Goal: Information Seeking & Learning: Learn about a topic

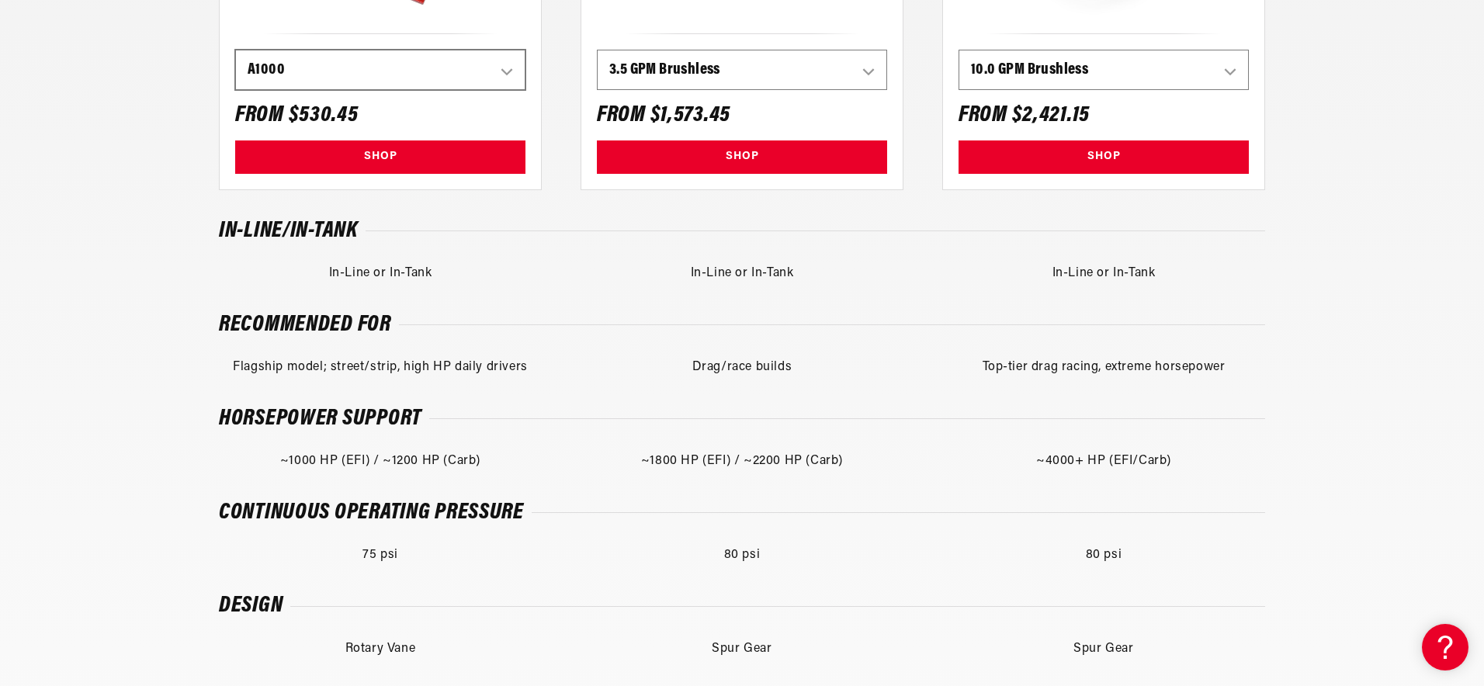
scroll to position [1011, 0]
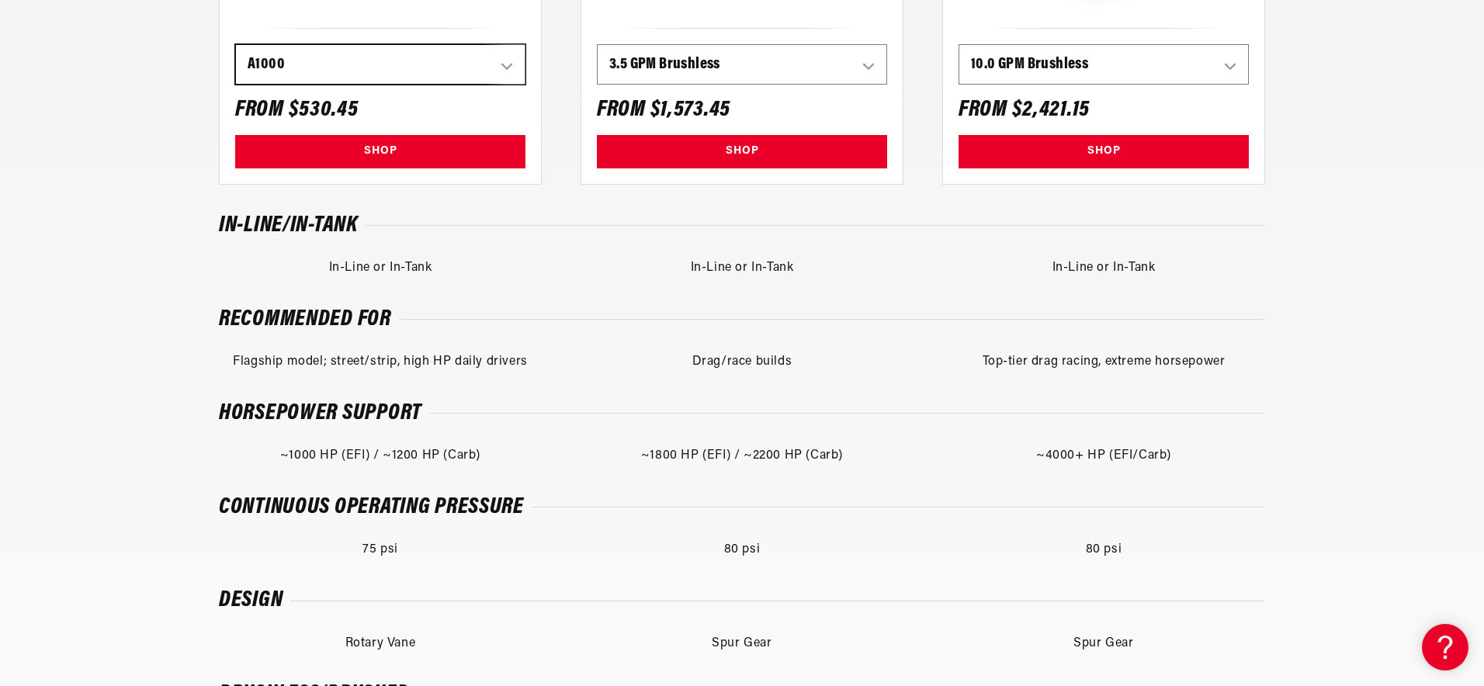
click at [410, 71] on select "200 LPH 340 LPH 525 LPH A750 A1000 Eliminator 3.5 GPM Brushless 5.0 GPM Brushle…" at bounding box center [380, 64] width 289 height 39
select select "157047619884"
click at [236, 45] on select "200 LPH 340 LPH 525 LPH A750 A1000 Eliminator 3.5 GPM Brushless 5.0 GPM Brushle…" at bounding box center [380, 64] width 289 height 39
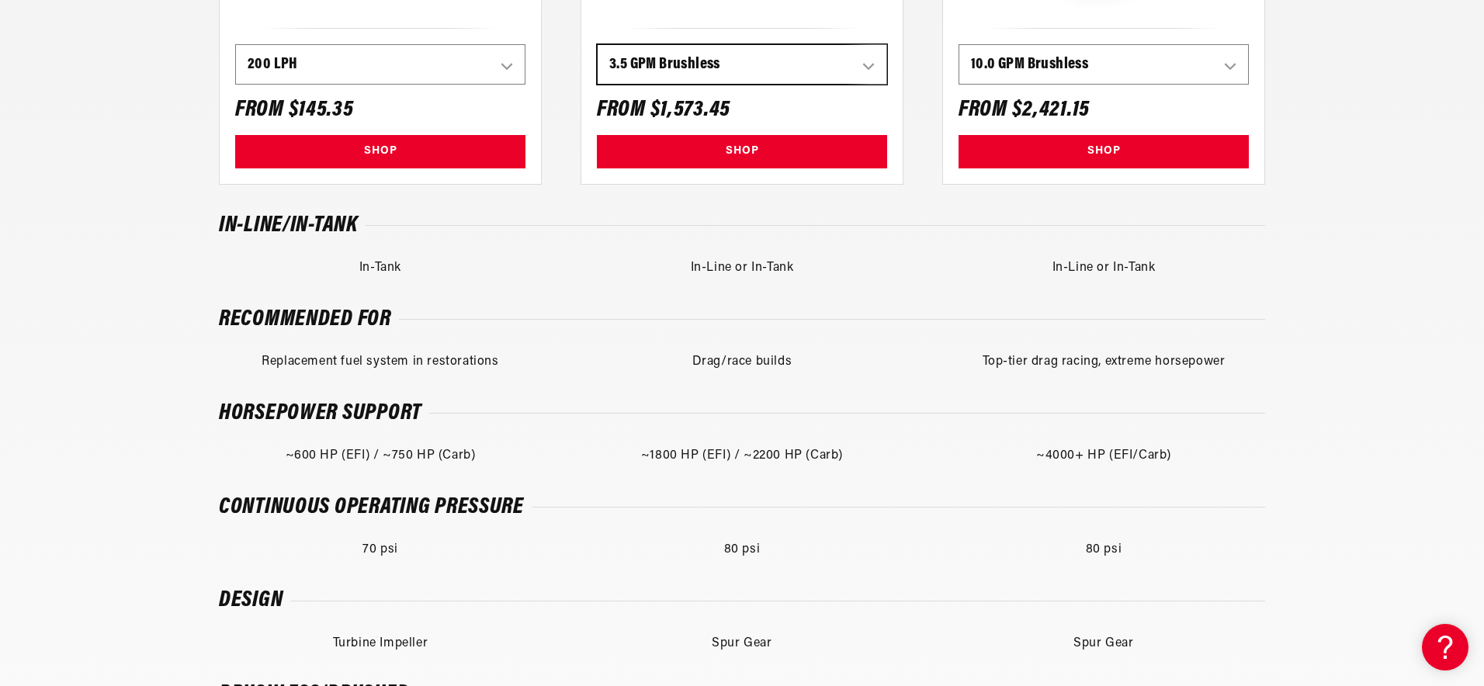
click at [725, 66] on select "200 LPH 340 LPH 525 LPH A750 A1000 Eliminator 3.5 GPM Brushless 5.0 GPM Brushle…" at bounding box center [742, 64] width 289 height 39
select select "156782428460"
click at [598, 45] on select "200 LPH 340 LPH 525 LPH A750 A1000 Eliminator 3.5 GPM Brushless 5.0 GPM Brushle…" at bounding box center [742, 64] width 289 height 39
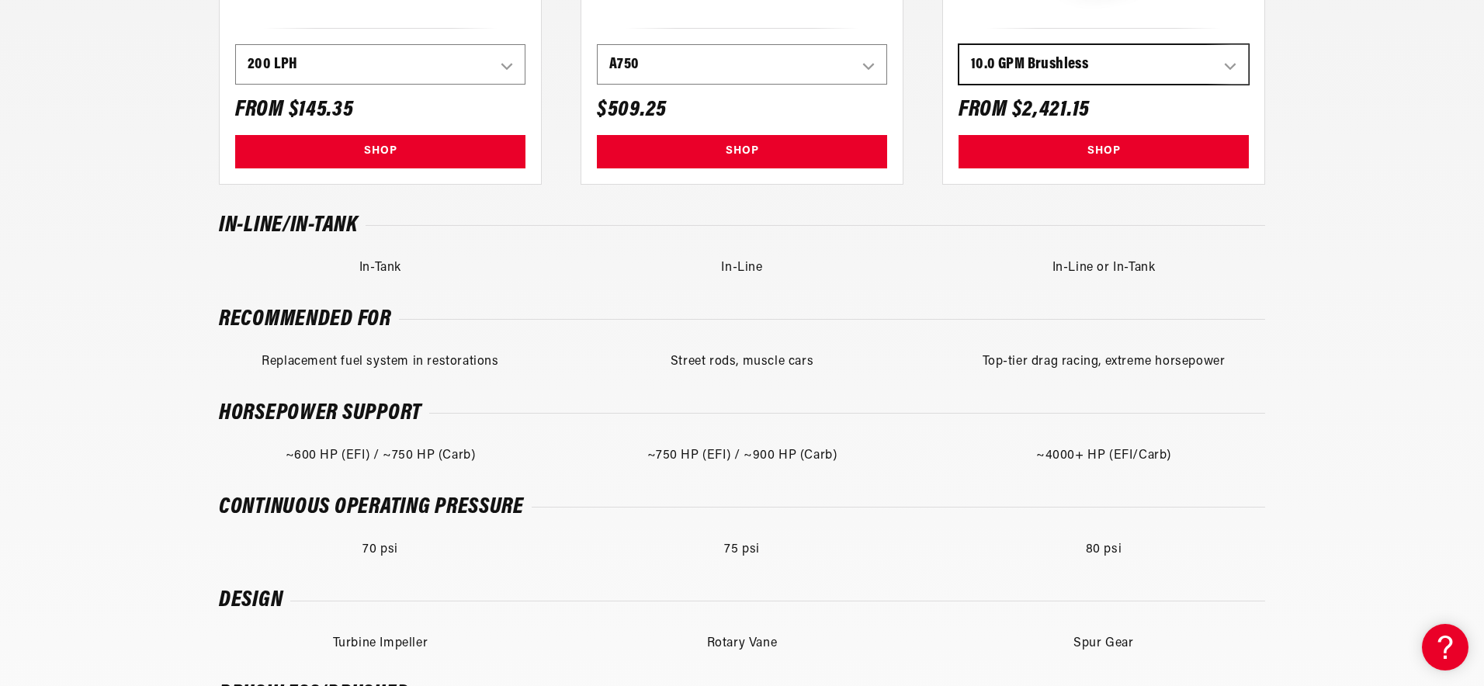
click at [1103, 62] on select "200 LPH 340 LPH 525 LPH A750 A1000 Eliminator 3.5 GPM Brushless 5.0 GPM Brushle…" at bounding box center [1104, 64] width 289 height 39
click at [960, 45] on select "200 LPH 340 LPH 525 LPH A750 A1000 Eliminator 3.5 GPM Brushless 5.0 GPM Brushle…" at bounding box center [1104, 64] width 289 height 39
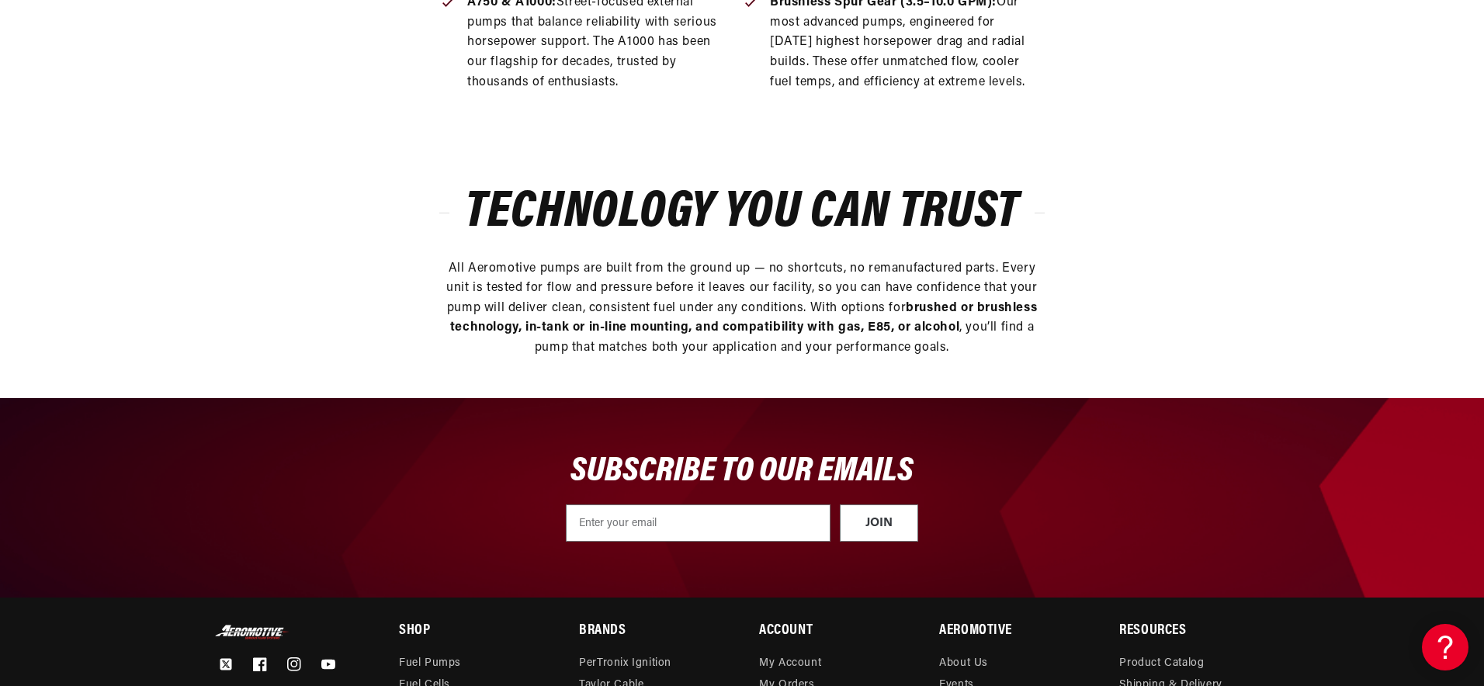
scroll to position [2970, 0]
